Goal: Information Seeking & Learning: Find specific fact

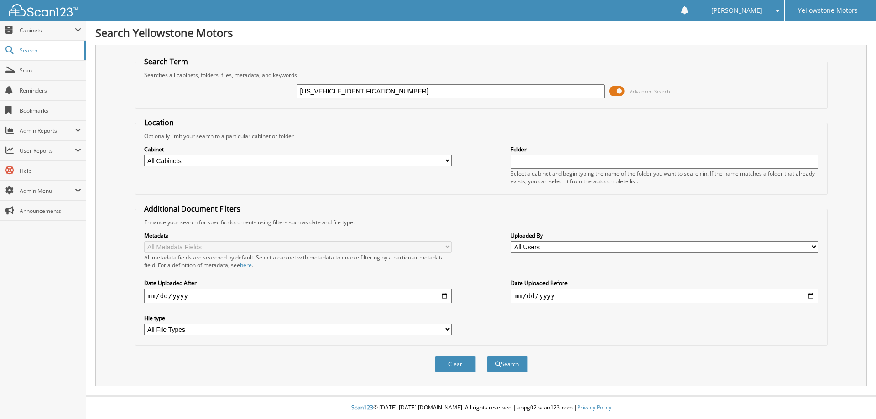
type input "5TFCZ5AN4JX148817"
click at [487, 356] on button "Search" at bounding box center [507, 364] width 41 height 17
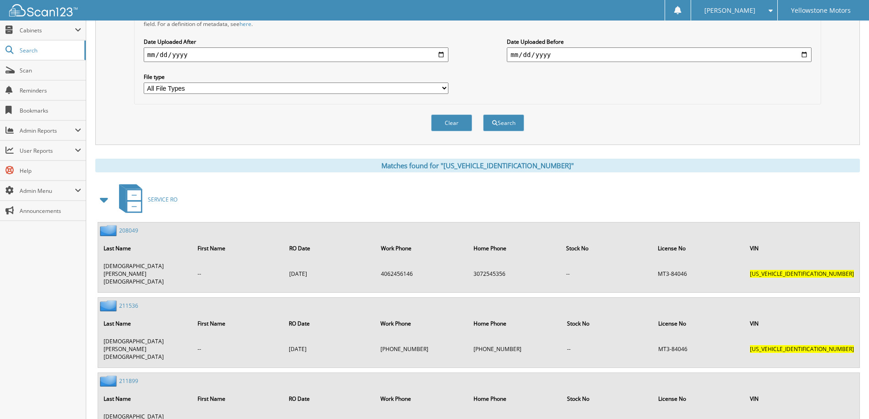
scroll to position [247, 0]
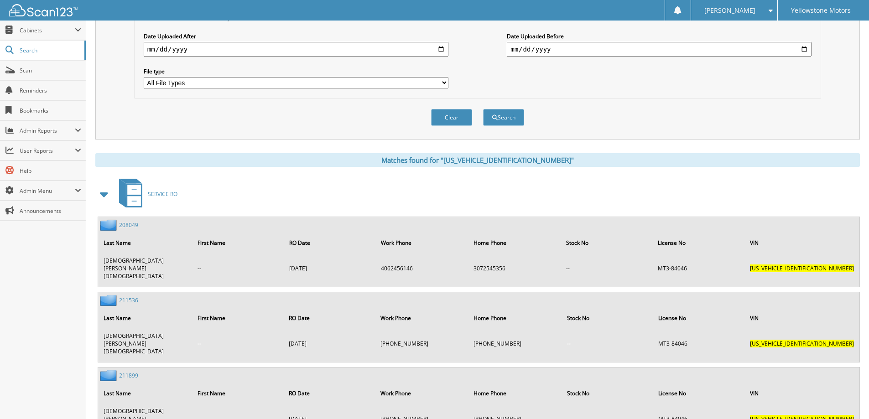
click at [135, 372] on link "211899" at bounding box center [128, 376] width 19 height 8
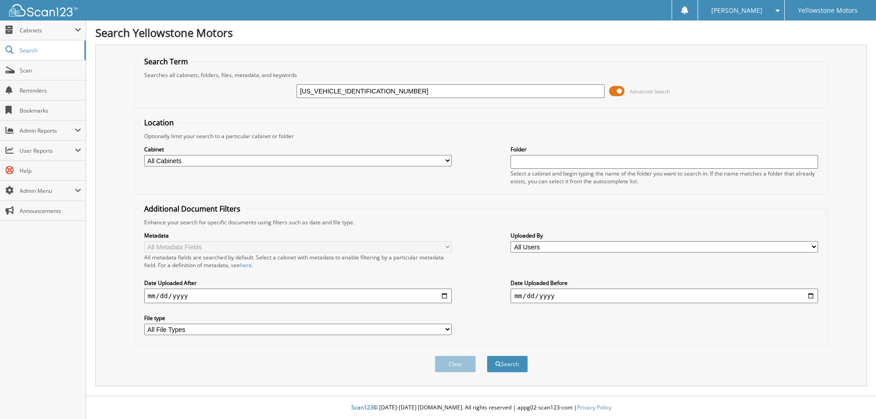
type input "[US_VEHICLE_IDENTIFICATION_NUMBER]"
click at [487, 356] on button "Search" at bounding box center [507, 364] width 41 height 17
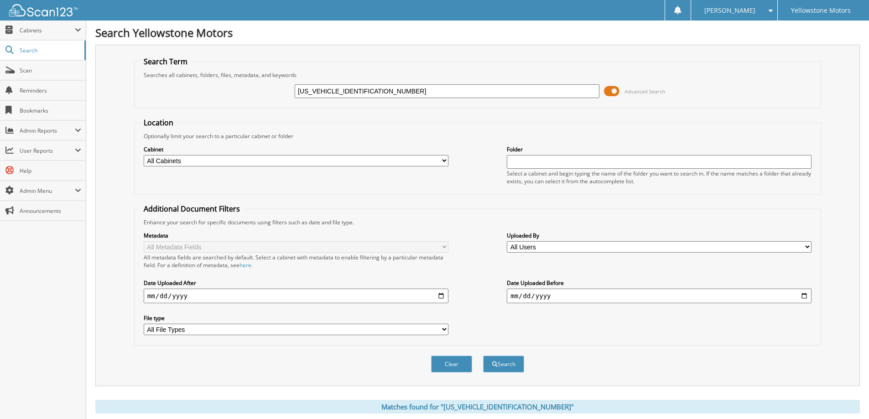
click at [352, 94] on input "[US_VEHICLE_IDENTIFICATION_NUMBER]" at bounding box center [447, 91] width 305 height 14
drag, startPoint x: 343, startPoint y: 93, endPoint x: 97, endPoint y: 122, distance: 247.6
click at [97, 122] on div "Search Term Searches all cabinets, folders, files, metadata, and keywords 5TFCZ…" at bounding box center [477, 216] width 764 height 342
type input "148817"
click at [483, 356] on button "Search" at bounding box center [503, 364] width 41 height 17
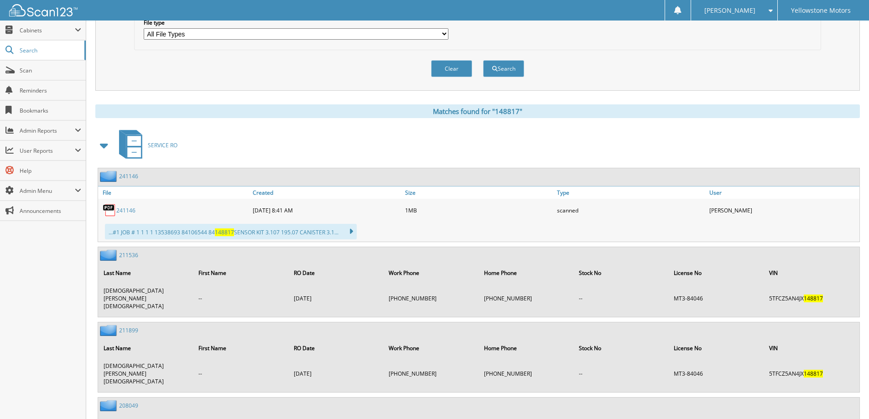
scroll to position [326, 0]
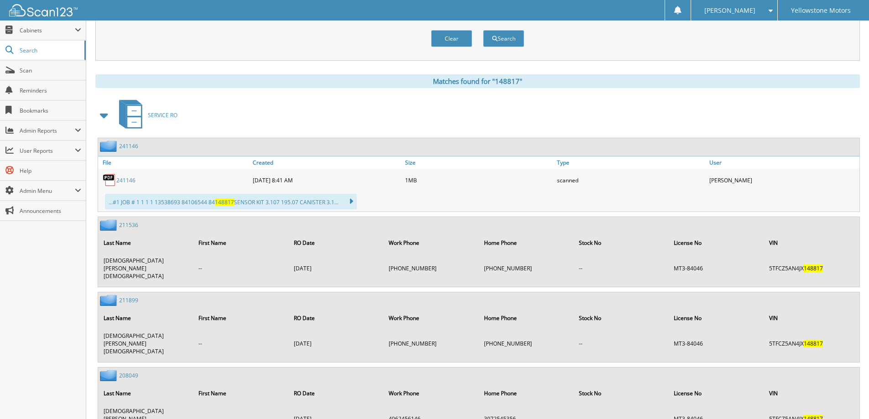
click at [125, 179] on link "241146" at bounding box center [125, 181] width 19 height 8
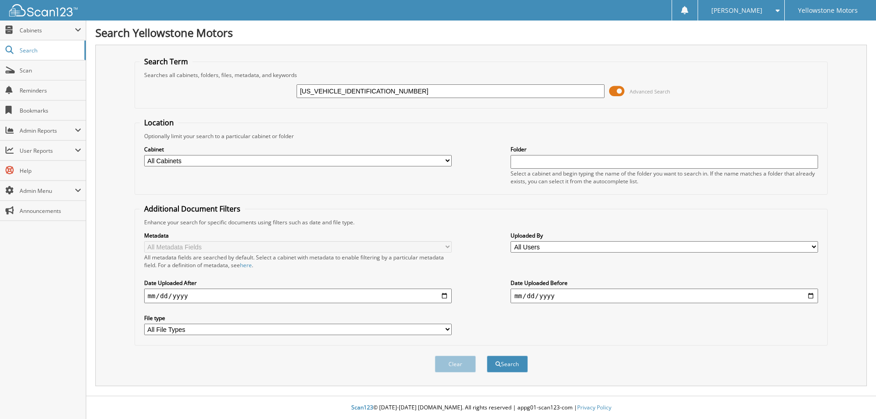
type input "3TYLB5JN4RT002136"
click at [487, 356] on button "Search" at bounding box center [507, 364] width 41 height 17
